Goal: Complete application form

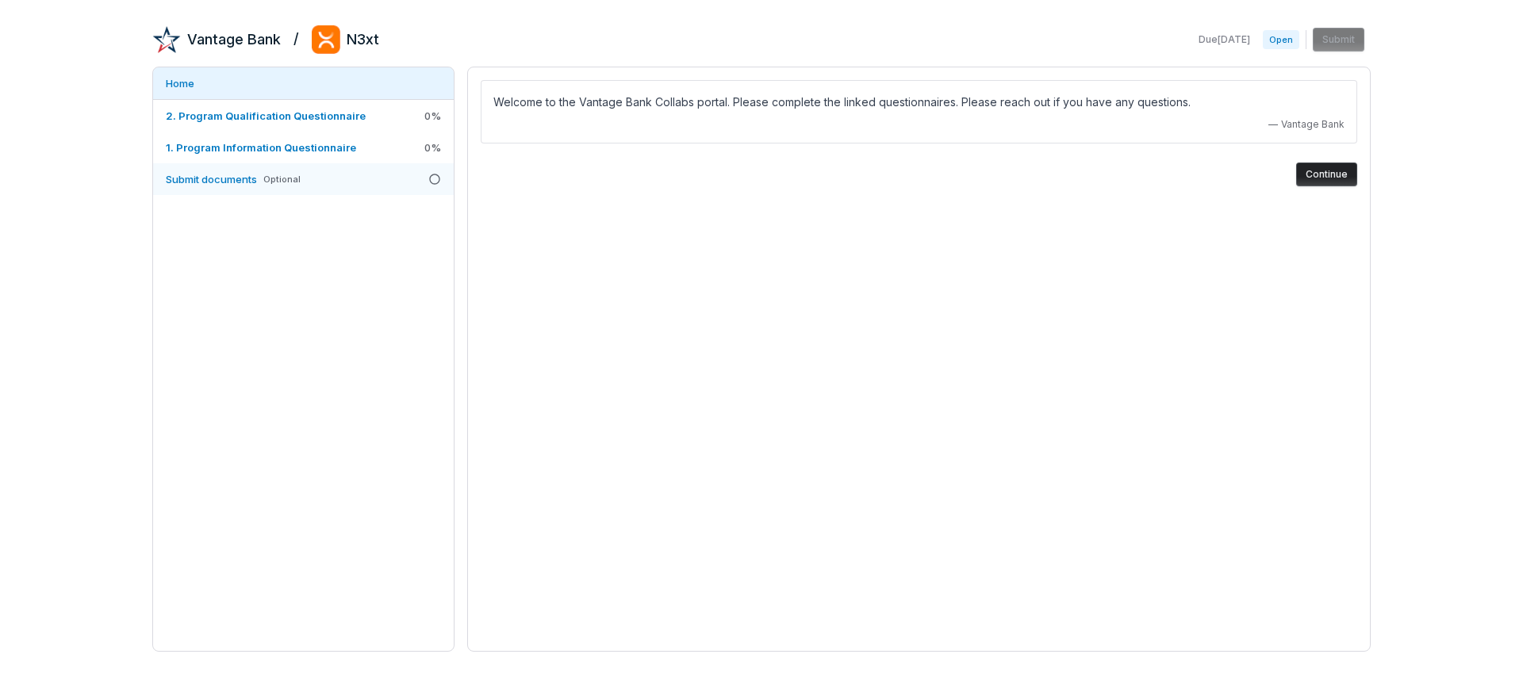
click at [214, 179] on span "Submit documents" at bounding box center [211, 179] width 91 height 13
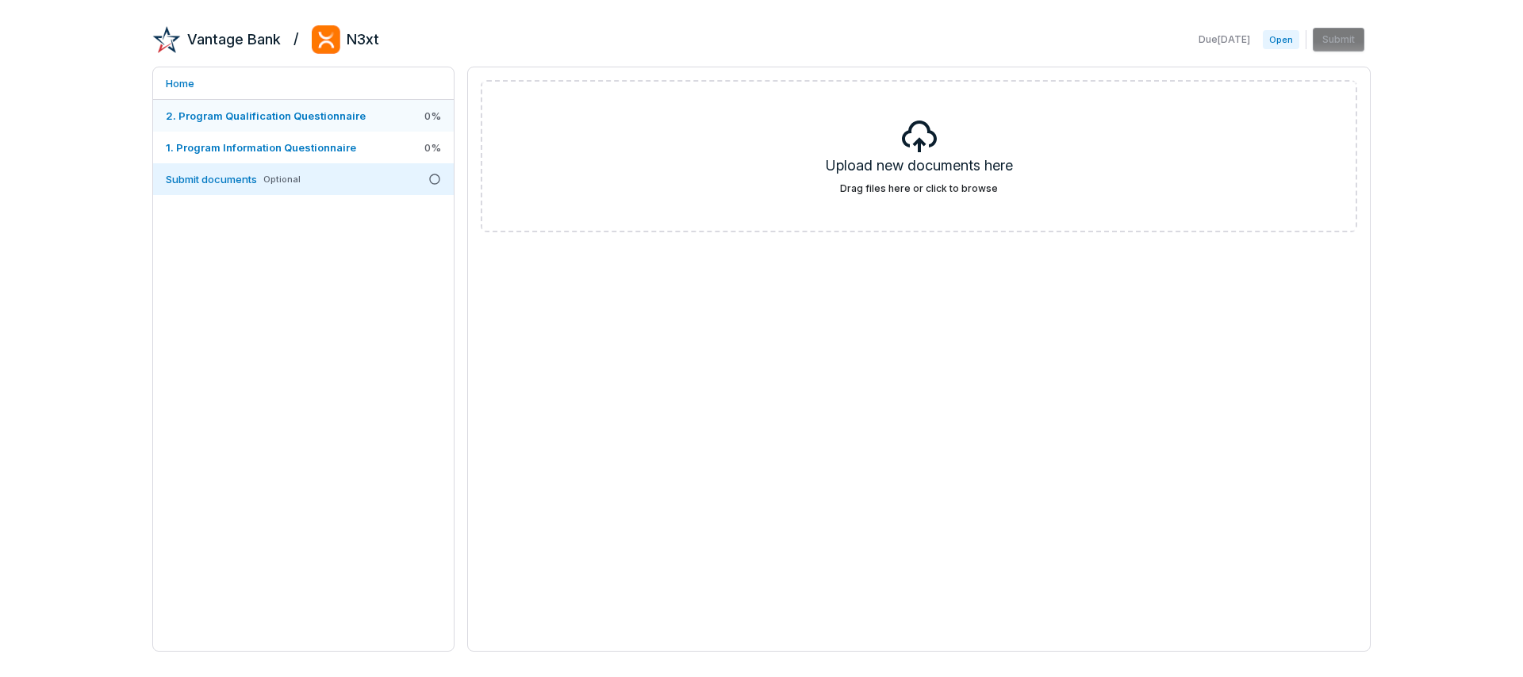
click at [249, 115] on span "2. Program Qualification Questionnaire" at bounding box center [266, 115] width 200 height 13
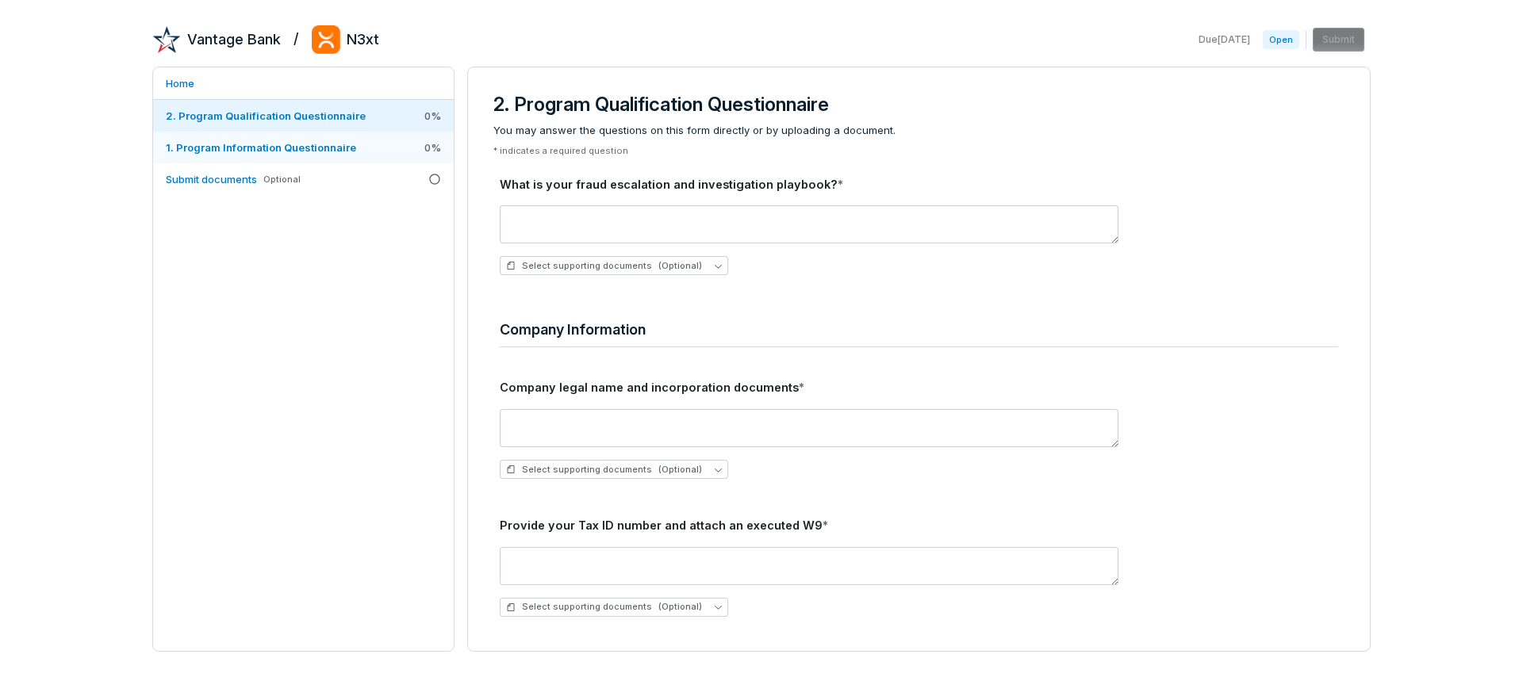
click at [259, 156] on link "1. Program Information Questionnaire 0 %" at bounding box center [303, 148] width 301 height 32
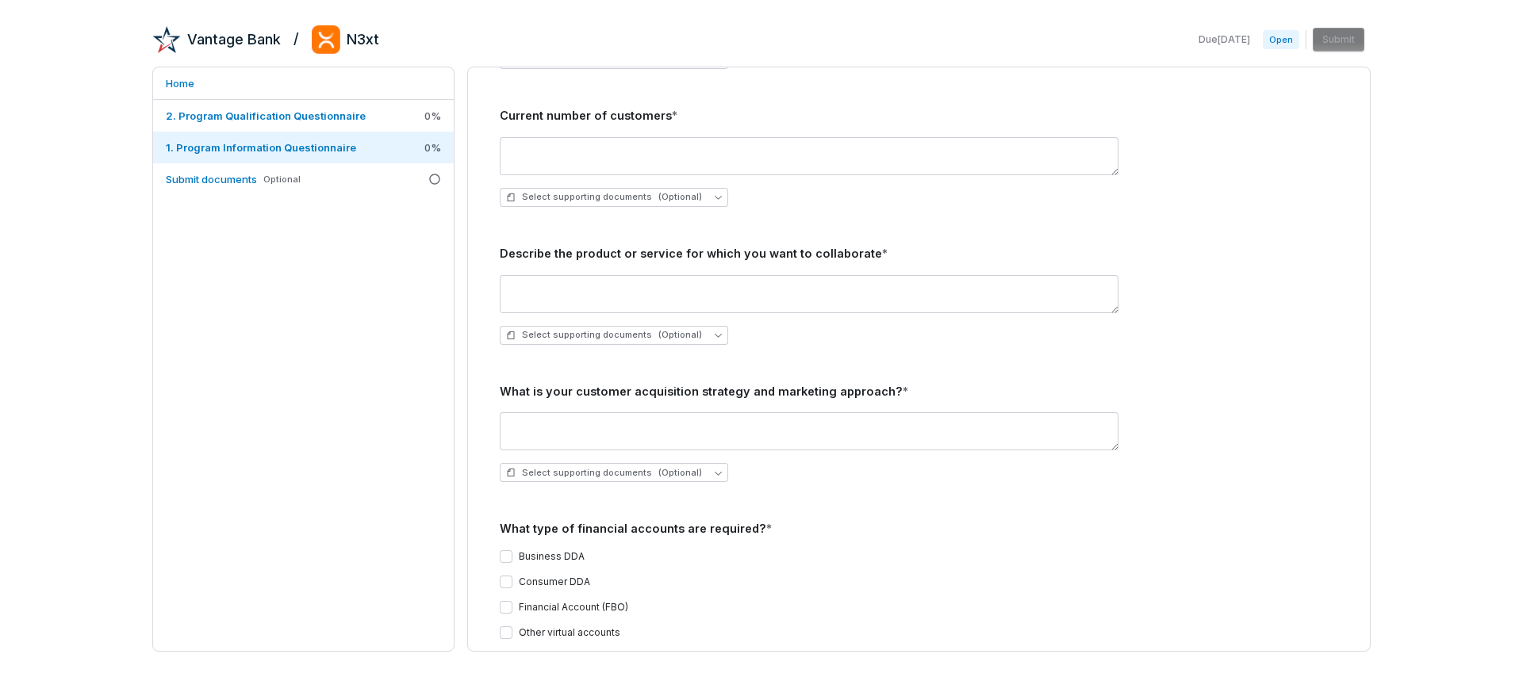
scroll to position [1292, 0]
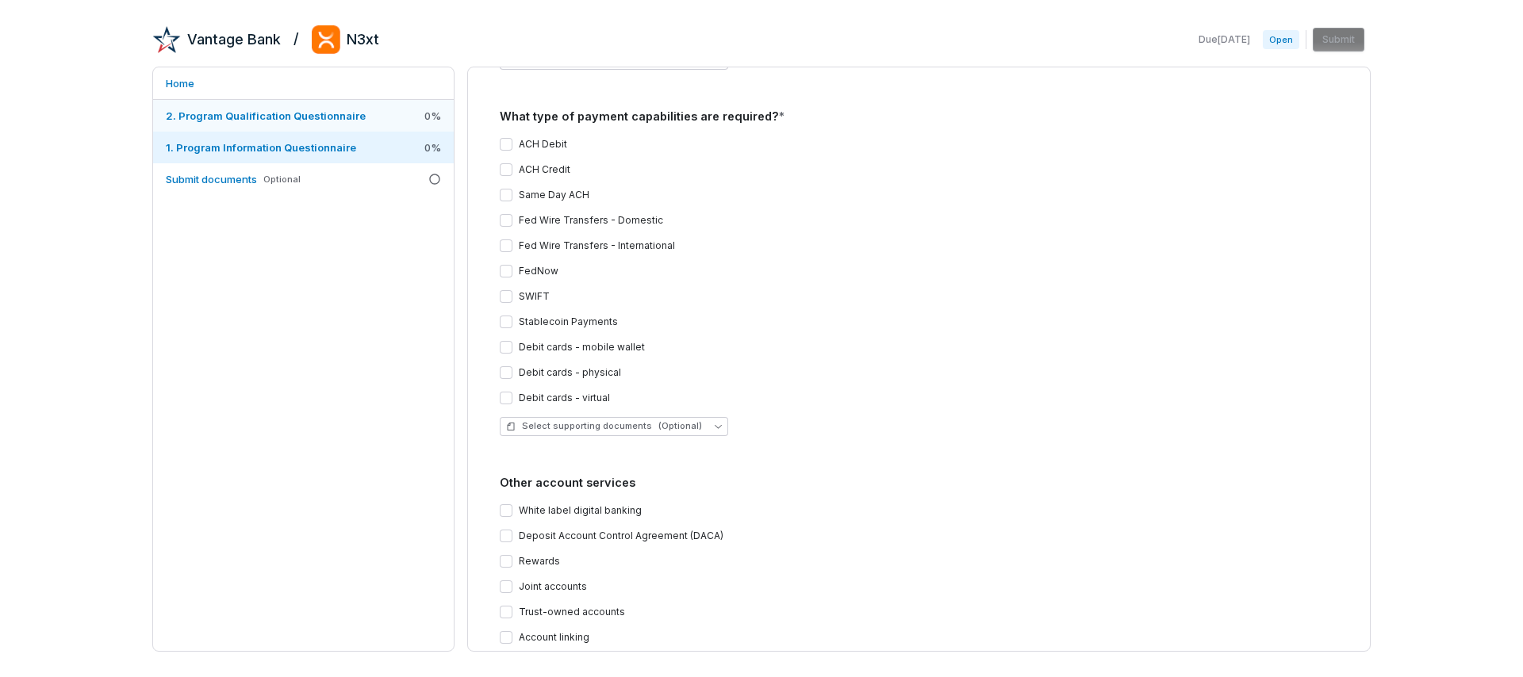
click at [262, 115] on span "2. Program Qualification Questionnaire" at bounding box center [266, 115] width 200 height 13
